Goal: Communication & Community: Answer question/provide support

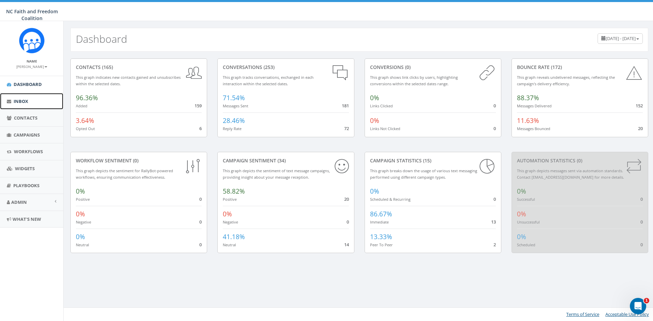
click at [20, 101] on span "Inbox" at bounding box center [21, 101] width 15 height 6
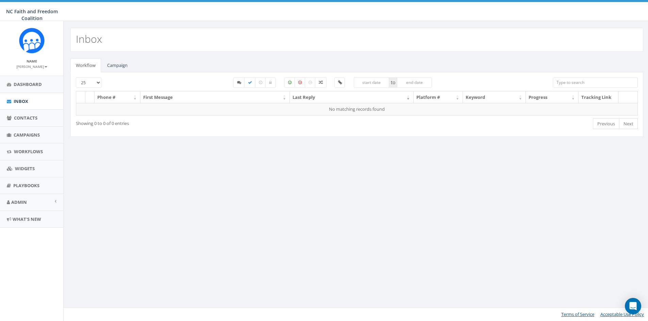
select select
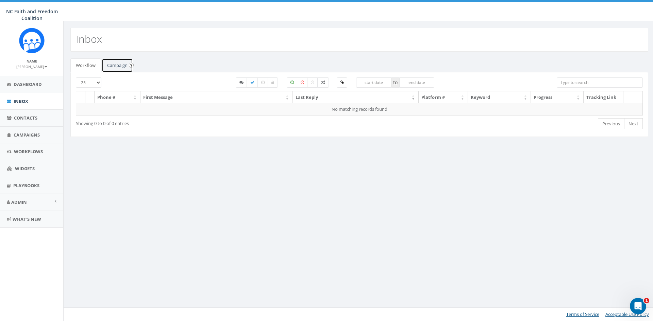
click at [111, 65] on link "Campaign" at bounding box center [117, 65] width 31 height 14
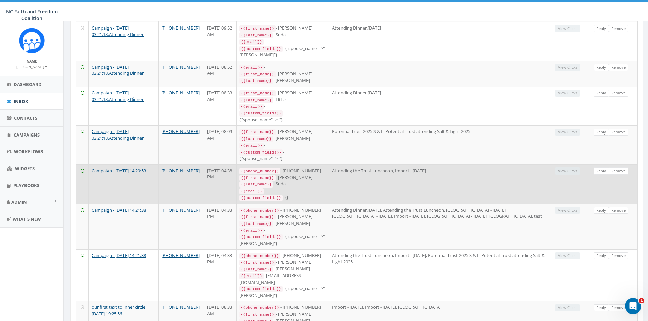
scroll to position [340, 0]
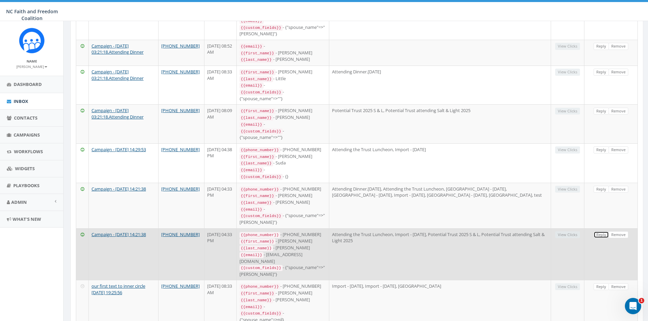
click at [599, 231] on link "Reply" at bounding box center [600, 234] width 15 height 7
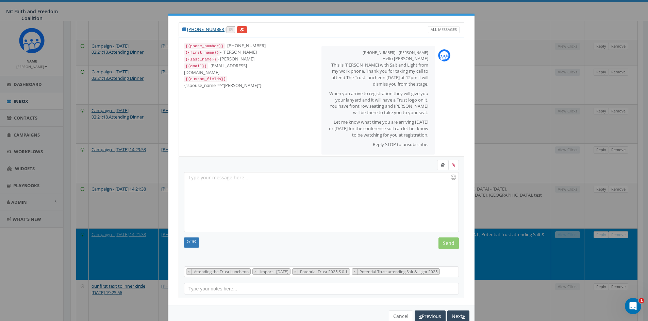
scroll to position [20, 0]
